Goal: Check status

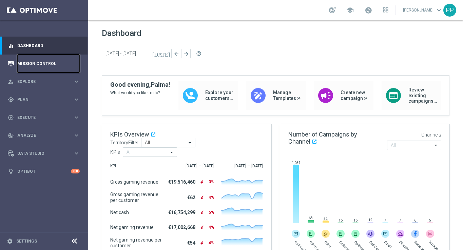
click at [43, 64] on link "Mission Control" at bounding box center [48, 64] width 62 height 18
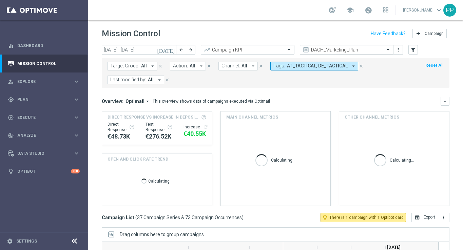
click at [387, 50] on span at bounding box center [389, 50] width 8 height 6
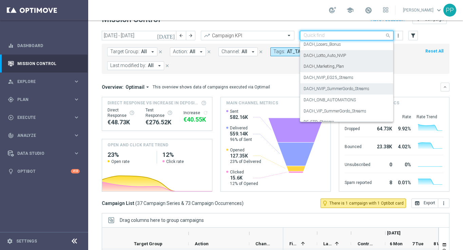
scroll to position [85, 0]
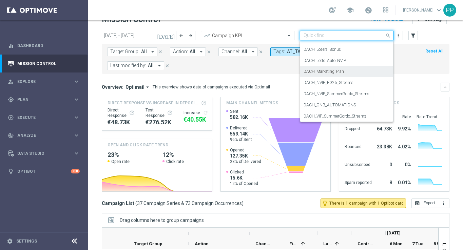
click at [326, 68] on div "DACH_Marketing_Plan" at bounding box center [346, 71] width 86 height 11
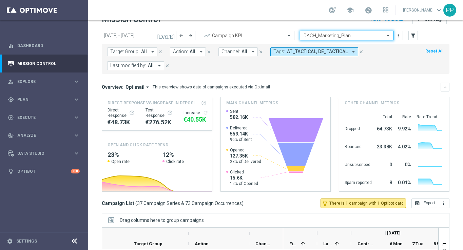
click at [323, 65] on form "Target Group: All arrow_drop_down close Action: All arrow_drop_down close Chann…" at bounding box center [260, 58] width 307 height 23
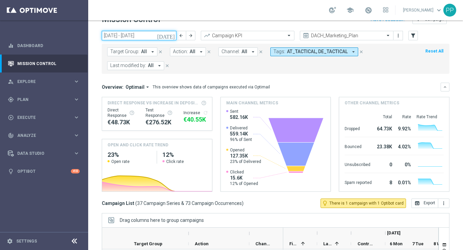
click at [142, 35] on input "06 Oct 2025 - 12 Oct 2025" at bounding box center [139, 35] width 75 height 9
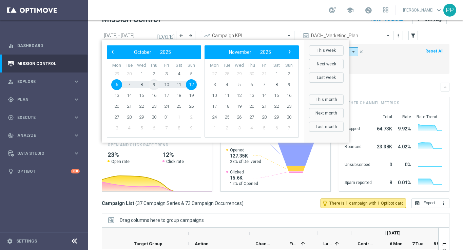
click at [154, 85] on span "9" at bounding box center [154, 84] width 11 height 11
type input "09 Oct 2025 - 09 Oct 2025"
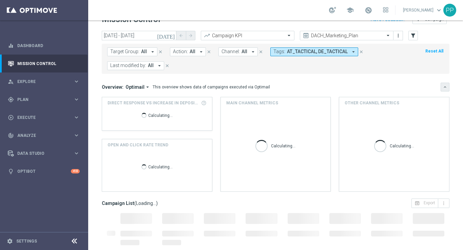
click at [442, 86] on button "keyboard_arrow_down" at bounding box center [444, 87] width 9 height 9
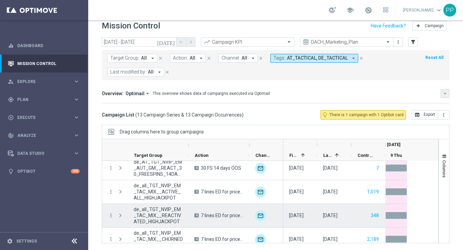
scroll to position [227, 0]
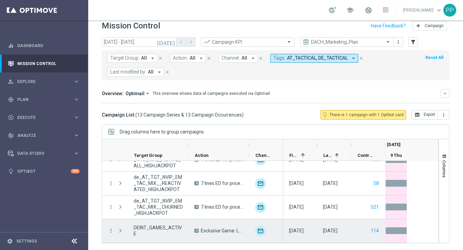
click at [119, 229] on span "Press SPACE to select this row." at bounding box center [120, 230] width 6 height 5
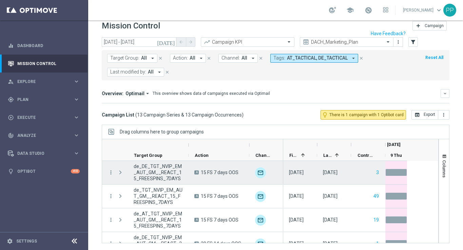
scroll to position [0, 0]
